Goal: Transaction & Acquisition: Purchase product/service

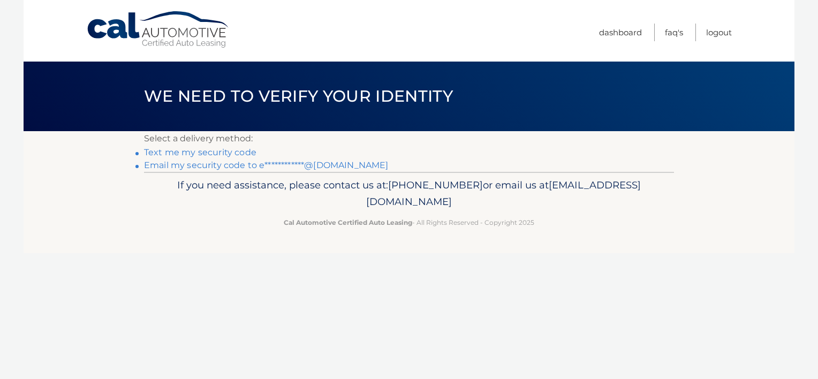
click at [242, 166] on link "**********" at bounding box center [266, 165] width 244 height 10
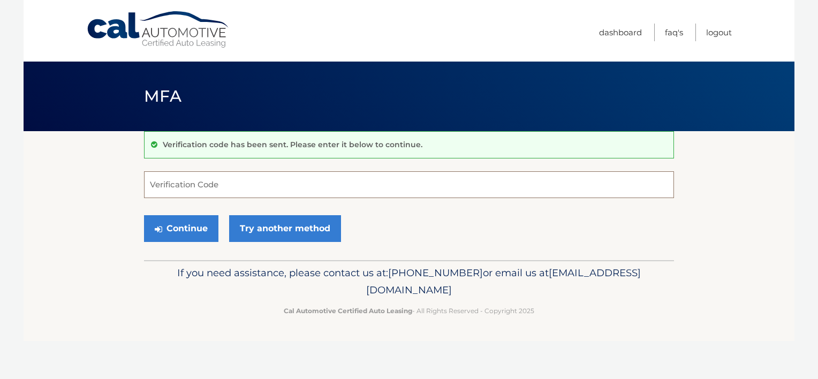
click at [203, 192] on input "Verification Code" at bounding box center [409, 184] width 530 height 27
paste input "389202"
type input "389202"
click at [144, 215] on button "Continue" at bounding box center [181, 228] width 74 height 27
click at [196, 233] on button "Continue" at bounding box center [181, 228] width 74 height 27
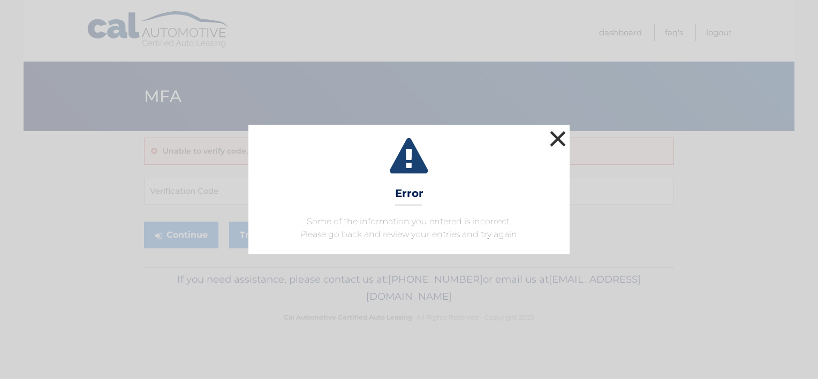
click at [557, 141] on button "×" at bounding box center [557, 138] width 21 height 21
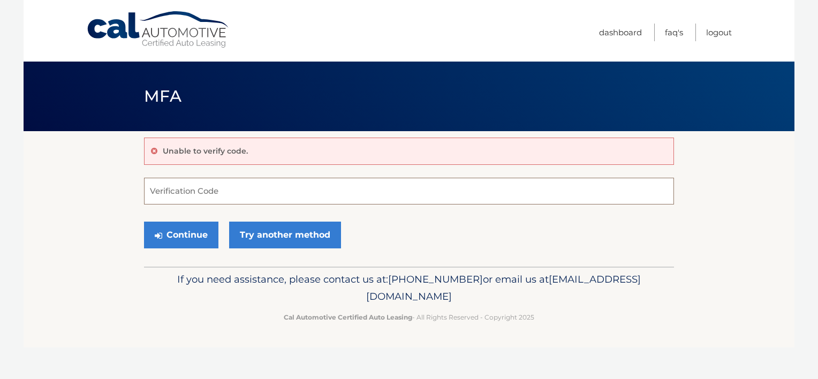
click at [270, 178] on input "Verification Code" at bounding box center [409, 191] width 530 height 27
type input "389202"
click at [158, 224] on button "Continue" at bounding box center [181, 235] width 74 height 27
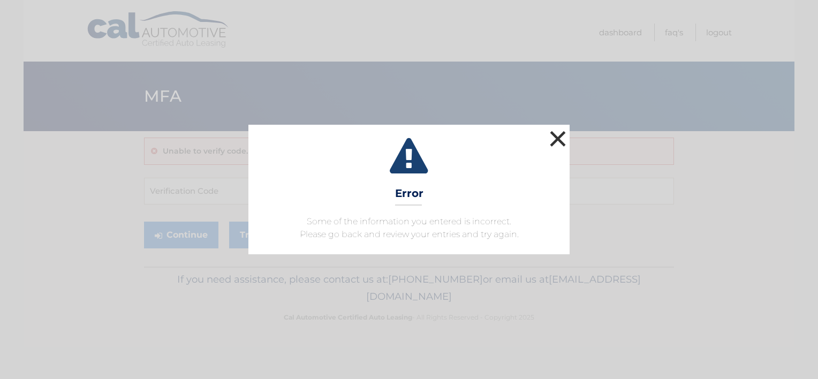
click at [548, 132] on button "×" at bounding box center [557, 138] width 21 height 21
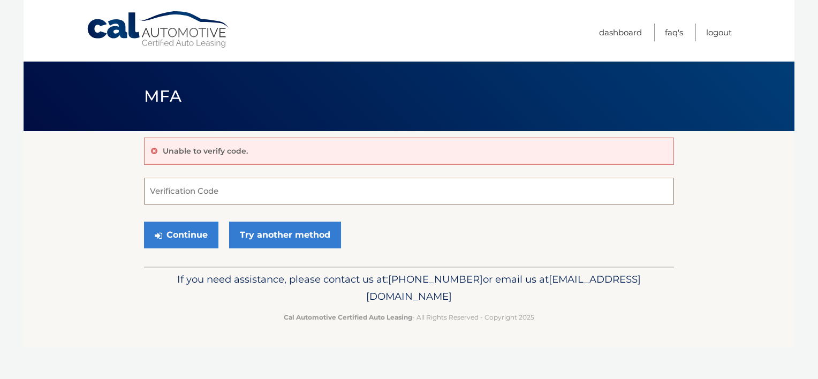
click at [259, 192] on input "Verification Code" at bounding box center [409, 191] width 530 height 27
type input "389202"
click at [144, 222] on button "Continue" at bounding box center [181, 235] width 74 height 27
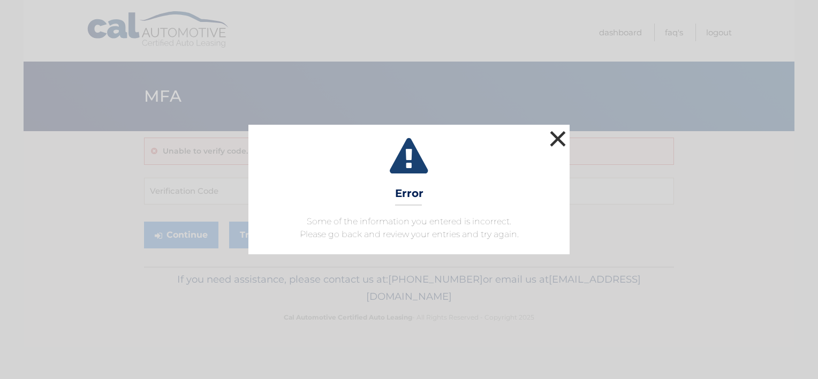
click at [555, 136] on button "×" at bounding box center [557, 138] width 21 height 21
click at [553, 138] on button "×" at bounding box center [557, 138] width 21 height 21
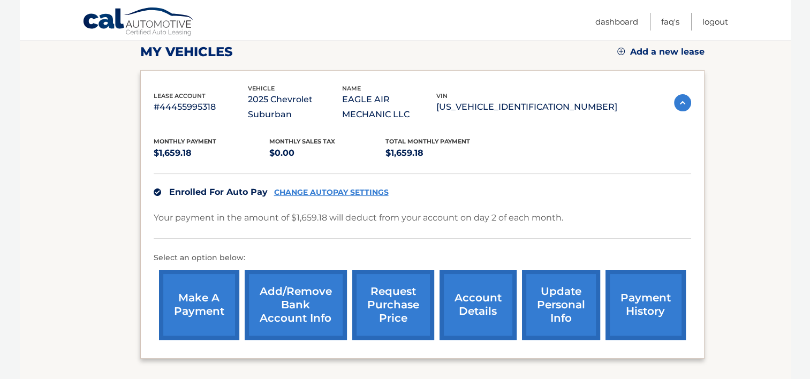
scroll to position [161, 0]
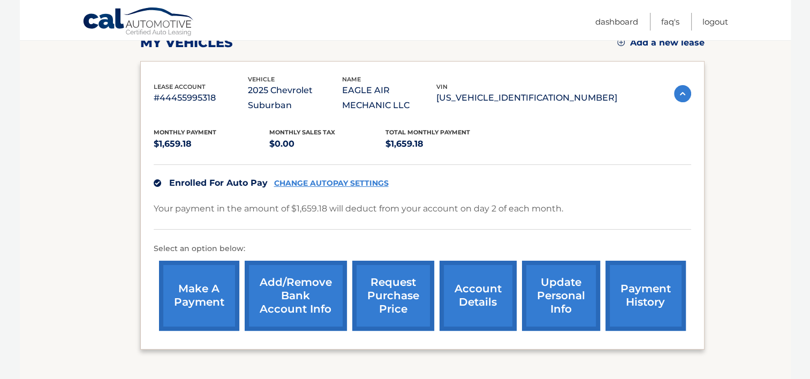
click at [215, 290] on link "make a payment" at bounding box center [199, 296] width 80 height 70
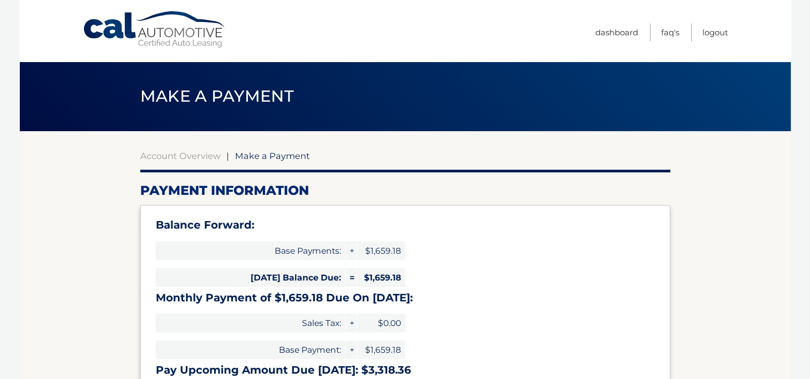
select select "MjVjYjMyZGEtMGVjOC00YTgxLWE1NmYtMWVjYjVhNWEwZjlk"
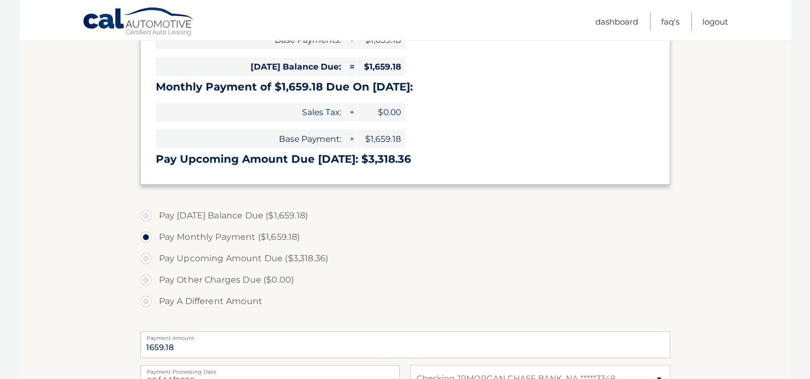
scroll to position [214, 0]
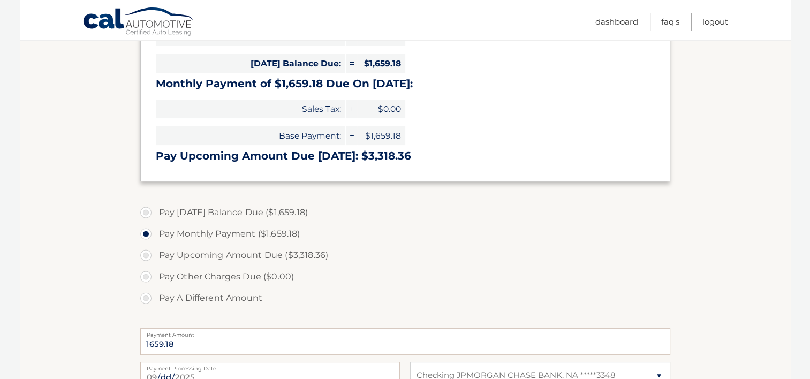
click at [217, 209] on label "Pay [DATE] Balance Due ($1,659.18)" at bounding box center [405, 212] width 530 height 21
click at [155, 209] on input "Pay [DATE] Balance Due ($1,659.18)" at bounding box center [150, 210] width 11 height 17
radio input "true"
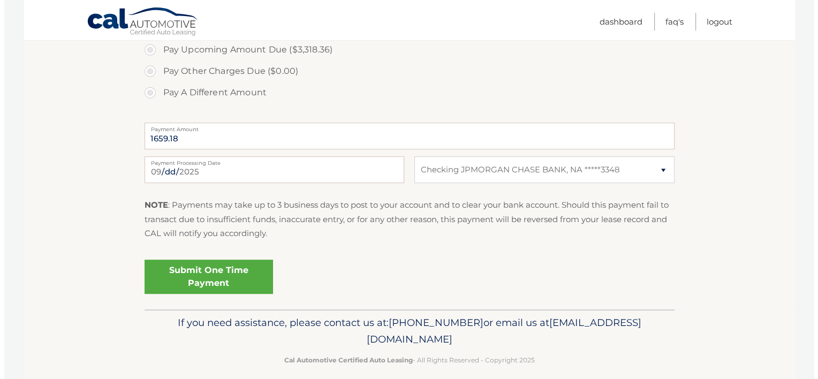
scroll to position [428, 0]
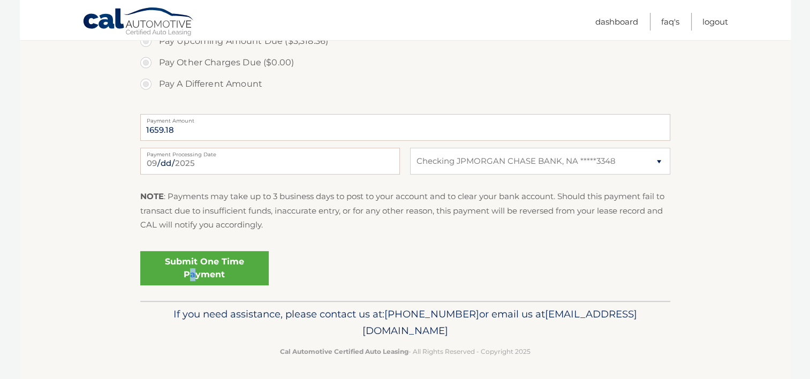
click at [193, 274] on link "Submit One Time Payment" at bounding box center [204, 268] width 128 height 34
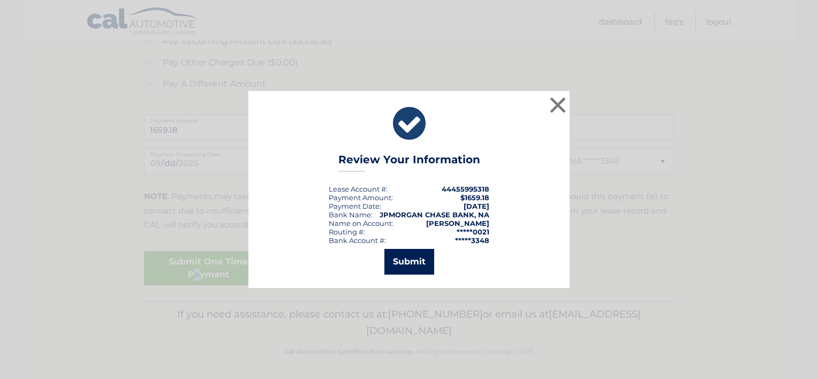
drag, startPoint x: 429, startPoint y: 266, endPoint x: 418, endPoint y: 253, distance: 16.7
click at [429, 265] on button "Submit" at bounding box center [409, 262] width 50 height 26
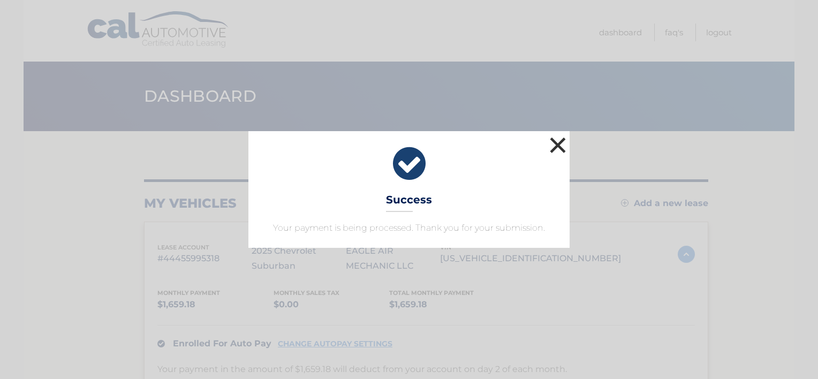
click at [565, 147] on button "×" at bounding box center [557, 144] width 21 height 21
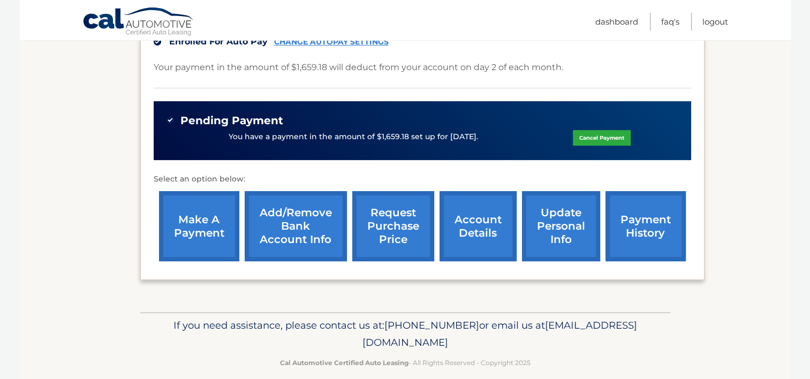
scroll to position [315, 0]
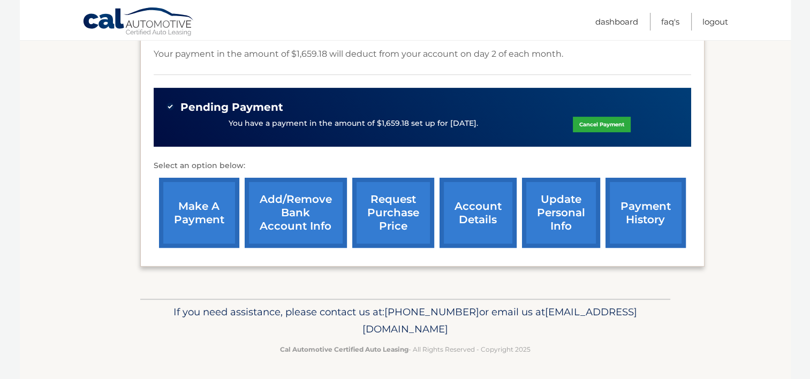
click at [177, 184] on link "make a payment" at bounding box center [199, 213] width 80 height 70
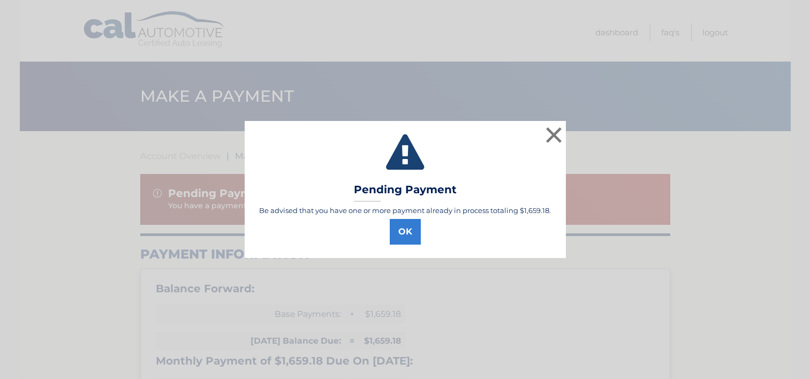
select select "MjVjYjMyZGEtMGVjOC00YTgxLWE1NmYtMWVjYjVhNWEwZjlk"
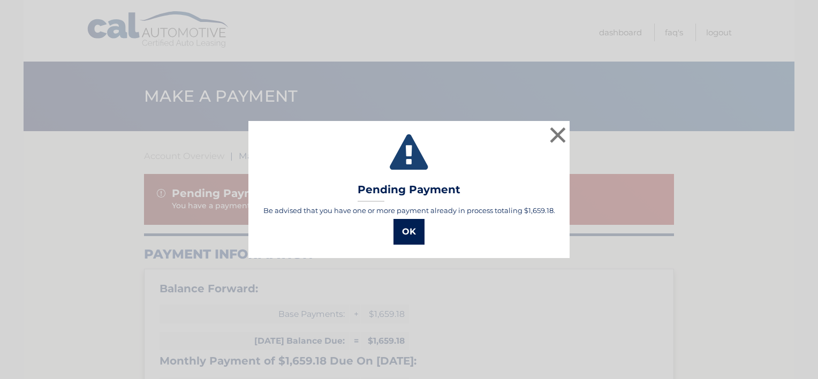
click at [406, 234] on button "OK" at bounding box center [408, 232] width 31 height 26
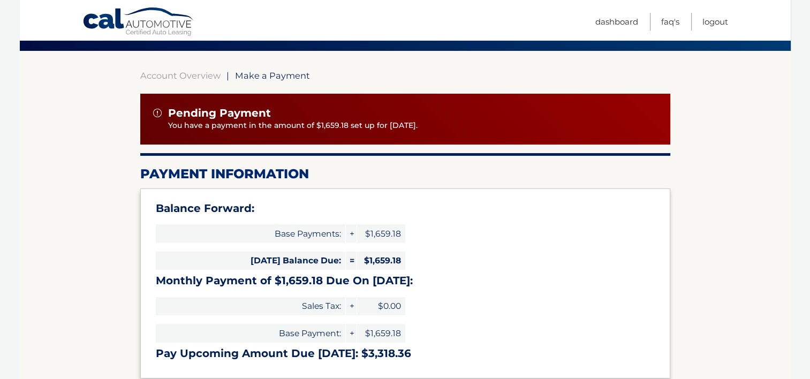
scroll to position [54, 0]
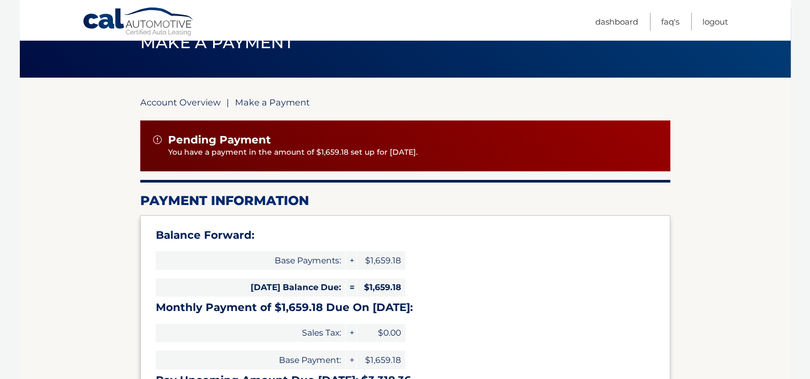
click at [169, 104] on link "Account Overview" at bounding box center [180, 102] width 80 height 11
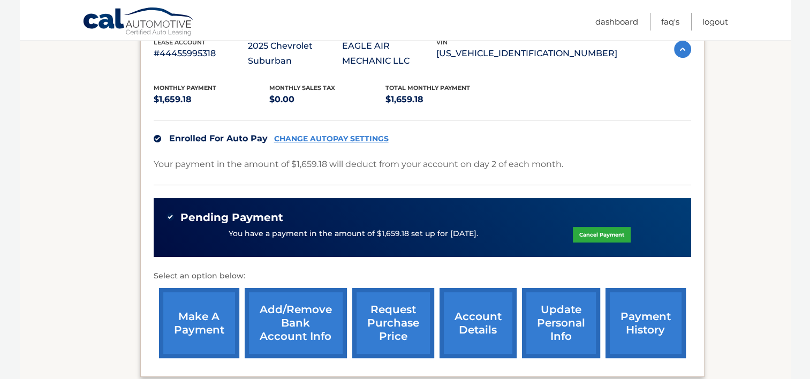
scroll to position [214, 0]
